Goal: Information Seeking & Learning: Check status

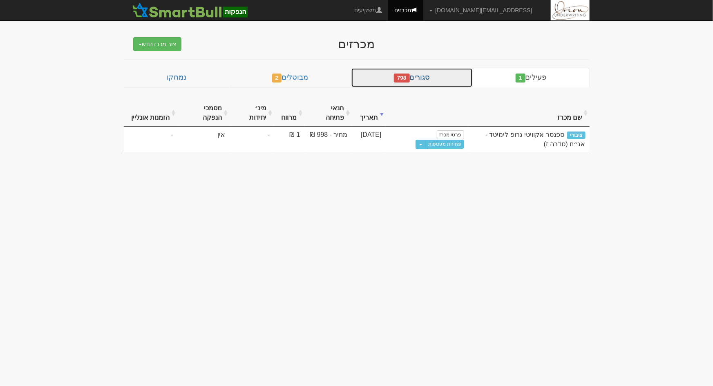
click at [436, 83] on link "סגורים 798" at bounding box center [412, 78] width 122 height 20
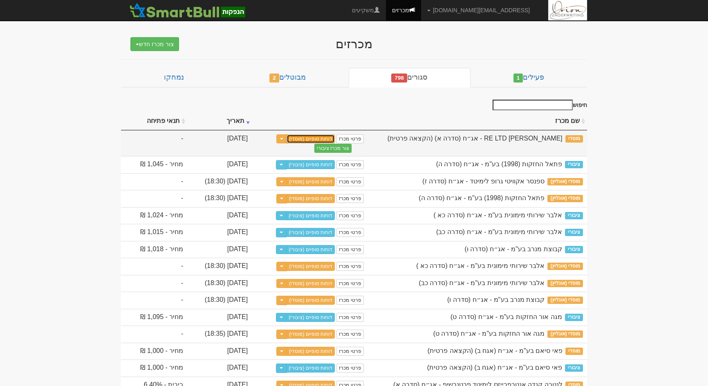
click at [335, 138] on link "דוחות סופיים (מוסדי)" at bounding box center [310, 138] width 48 height 9
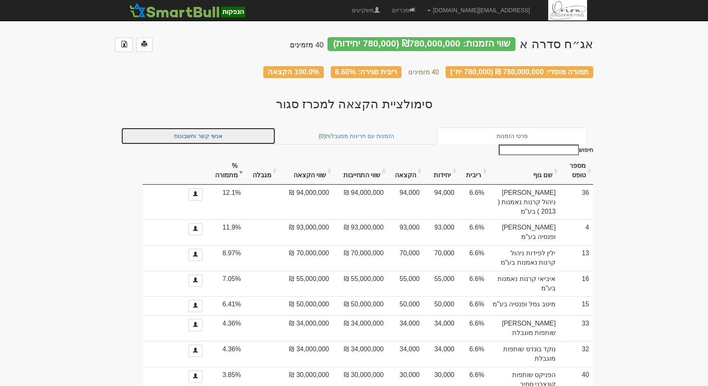
click at [224, 130] on link "אנשי קשר וחשבונות" at bounding box center [198, 135] width 154 height 17
